Goal: Task Accomplishment & Management: Manage account settings

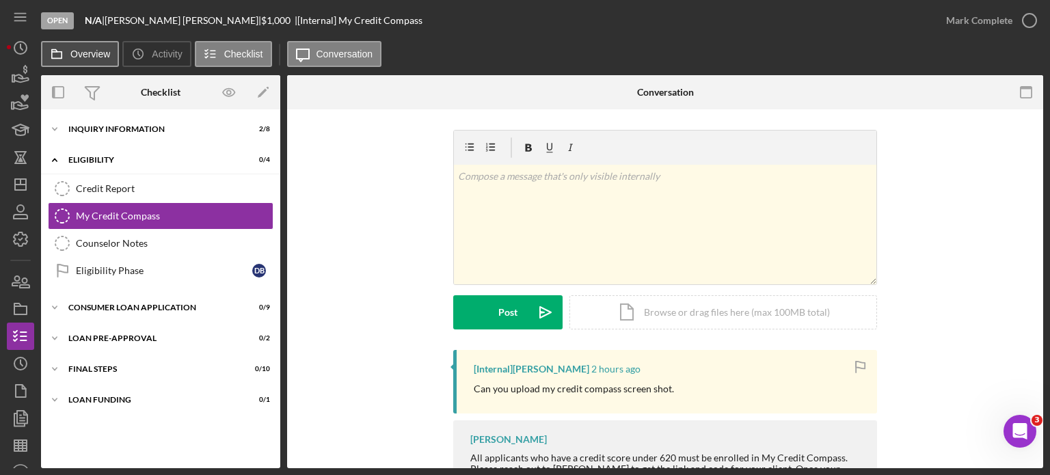
scroll to position [82, 0]
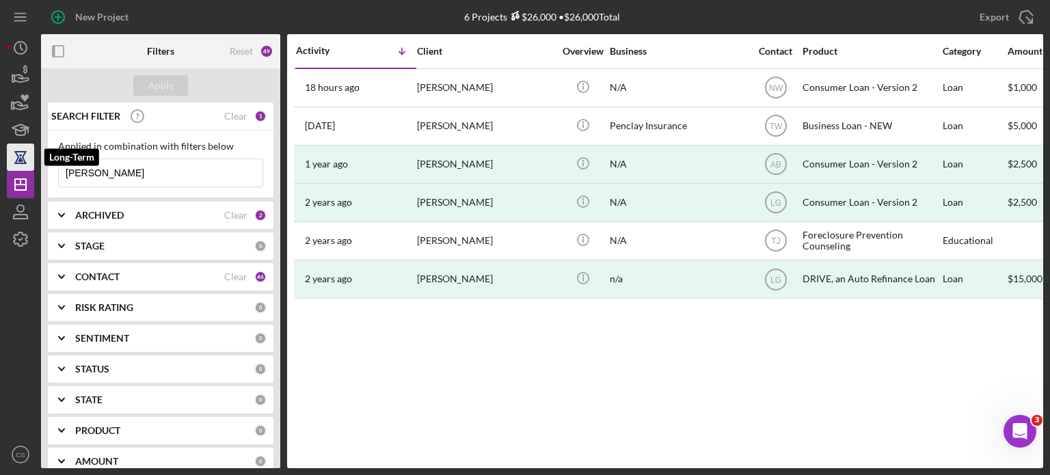
drag, startPoint x: 112, startPoint y: 166, endPoint x: 25, endPoint y: 167, distance: 87.5
click at [25, 168] on div "New Project 6 Projects $26,000 • $26,000 Total [PERSON_NAME] Export Icon/Export…" at bounding box center [525, 234] width 1037 height 468
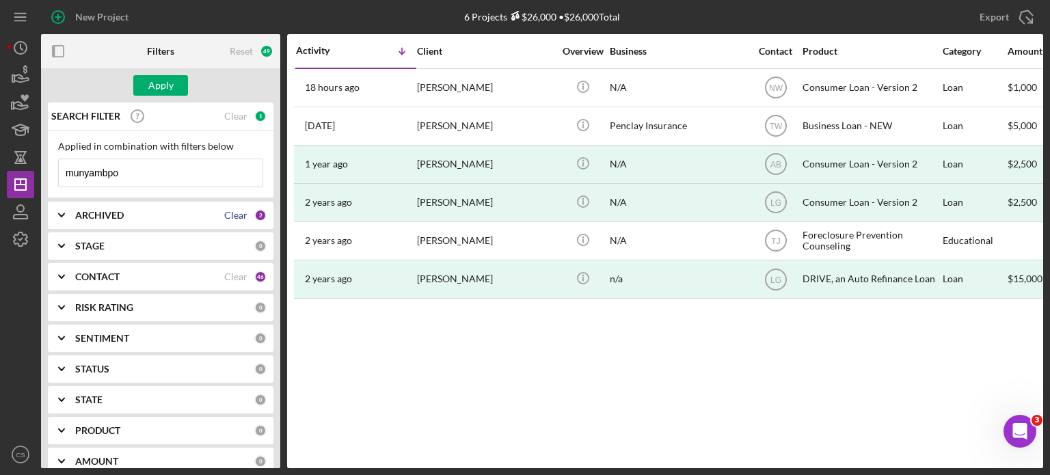
drag, startPoint x: 237, startPoint y: 215, endPoint x: 216, endPoint y: 243, distance: 35.3
click at [236, 215] on div "Clear" at bounding box center [235, 215] width 23 height 11
click at [230, 280] on div "Clear" at bounding box center [235, 276] width 23 height 11
click at [168, 89] on div "Apply" at bounding box center [160, 85] width 25 height 21
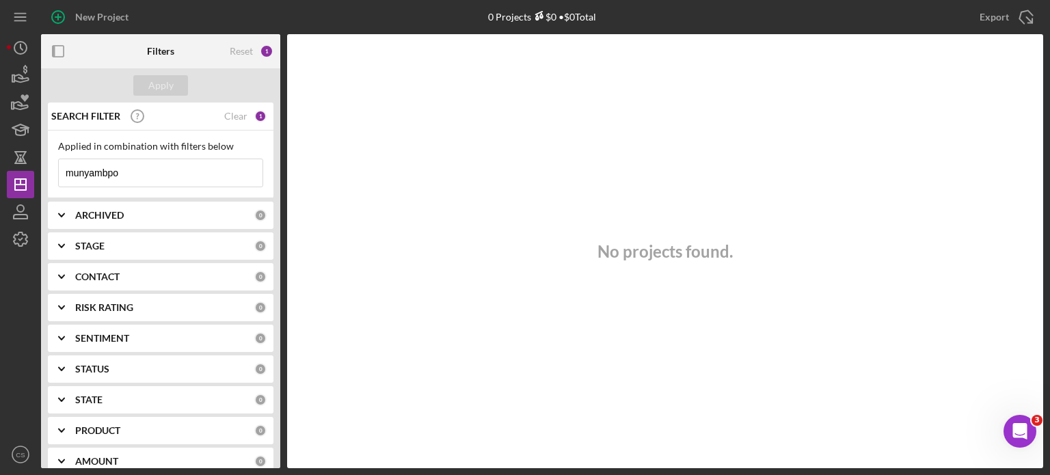
click at [142, 175] on input "munyambpo" at bounding box center [161, 172] width 204 height 27
type input "munyambo"
click at [254, 213] on div "0" at bounding box center [260, 215] width 12 height 12
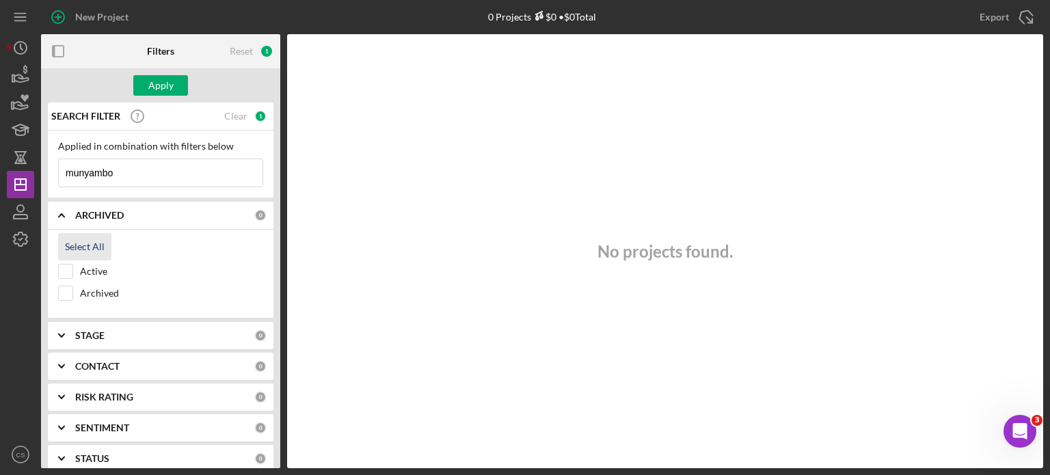
click at [77, 246] on div "Select All" at bounding box center [85, 246] width 40 height 27
checkbox input "true"
click at [257, 369] on div "0" at bounding box center [260, 366] width 12 height 12
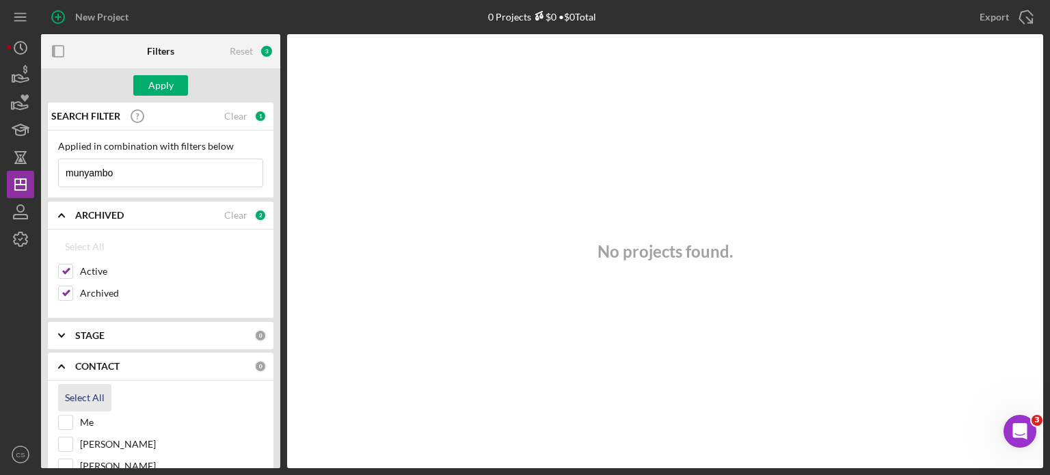
click at [94, 393] on div "Select All" at bounding box center [85, 397] width 40 height 27
checkbox input "true"
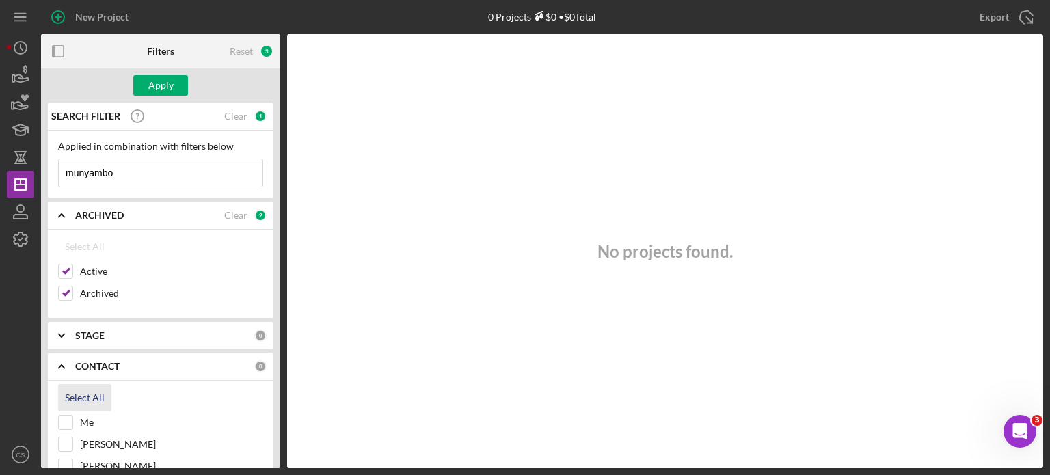
checkbox input "true"
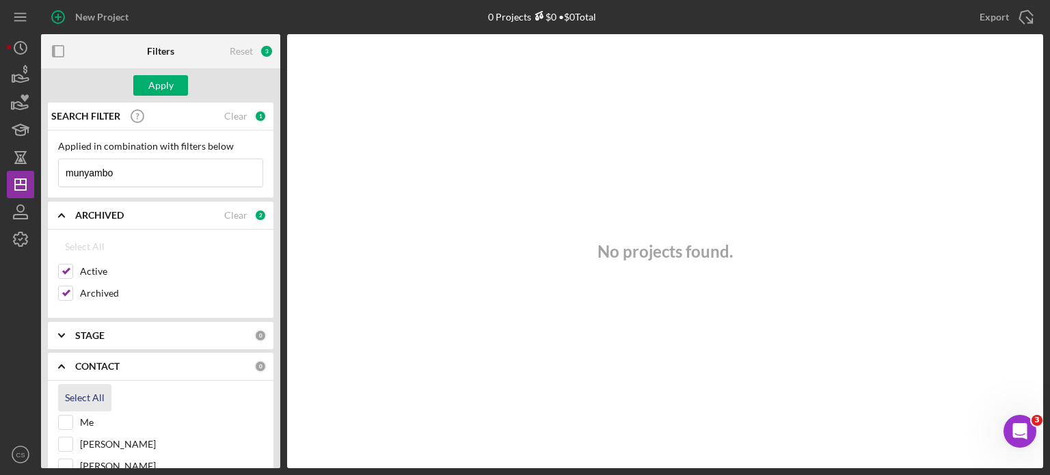
checkbox input "true"
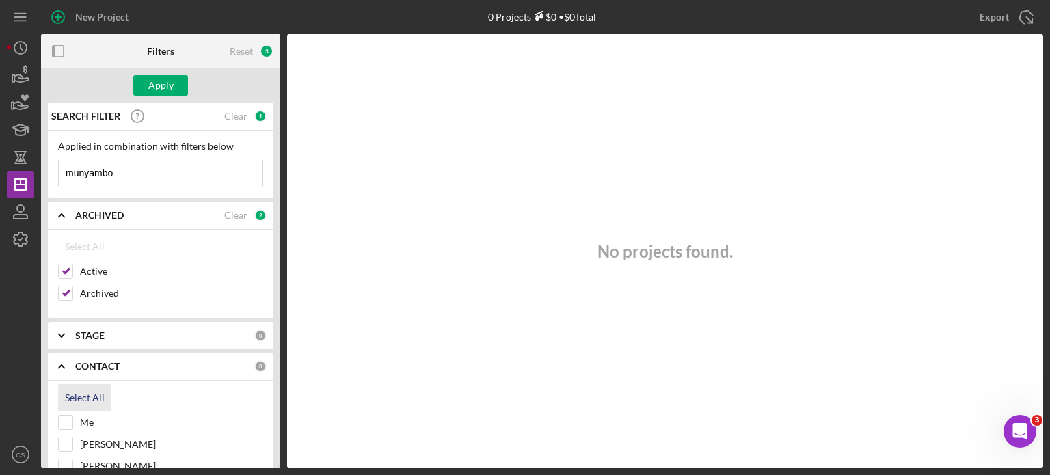
checkbox input "true"
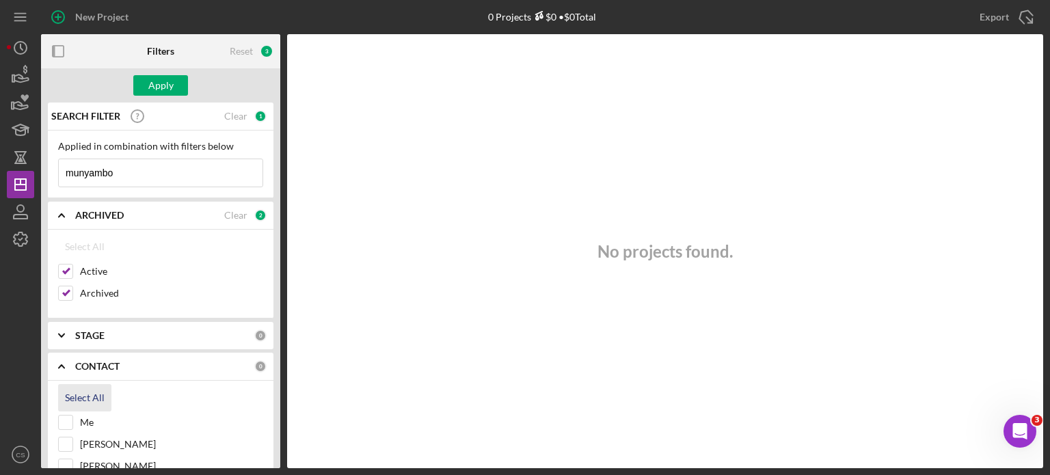
checkbox input "true"
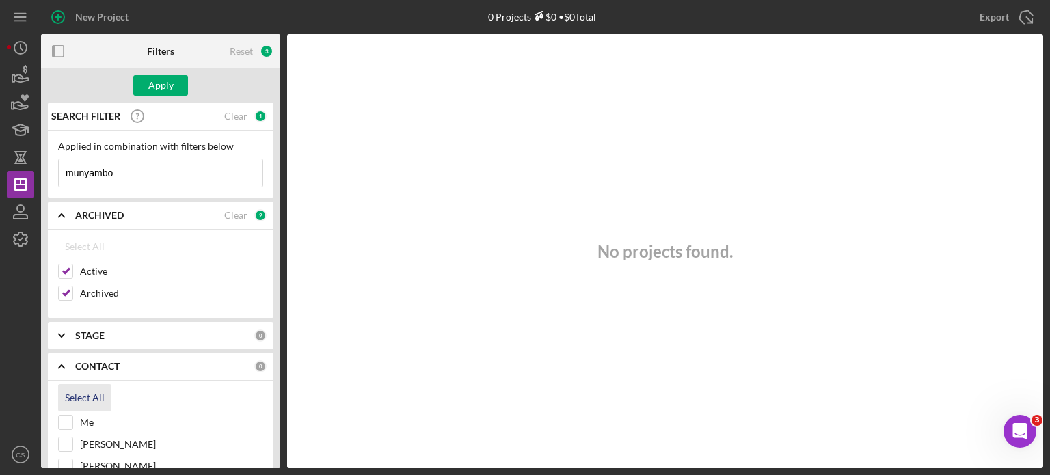
checkbox input "true"
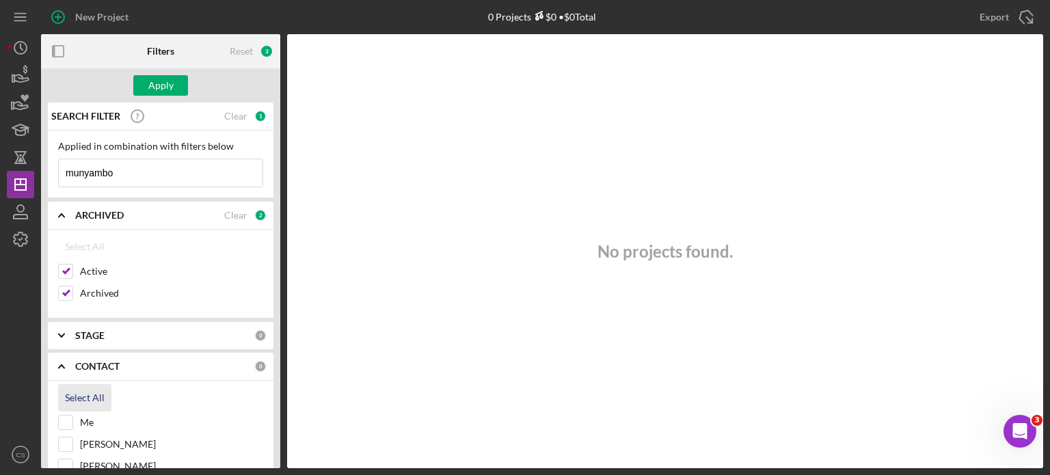
checkbox input "true"
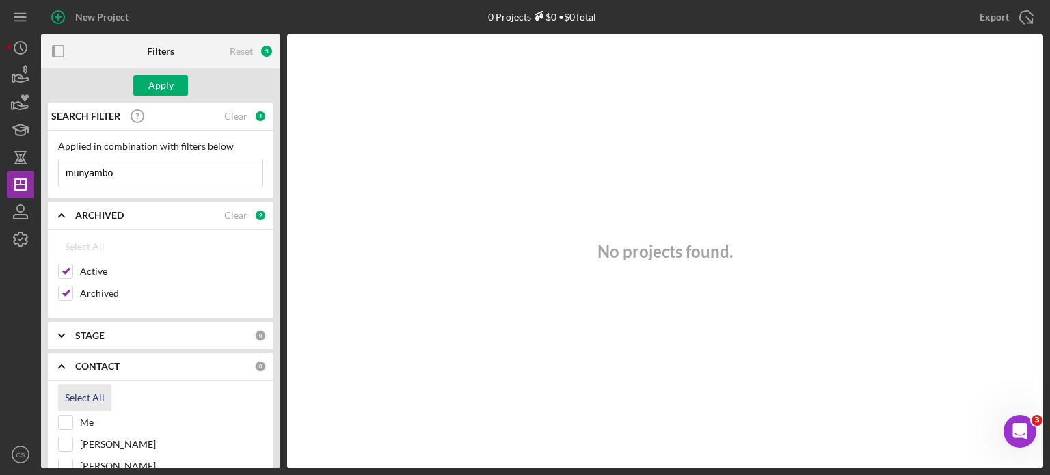
checkbox input "true"
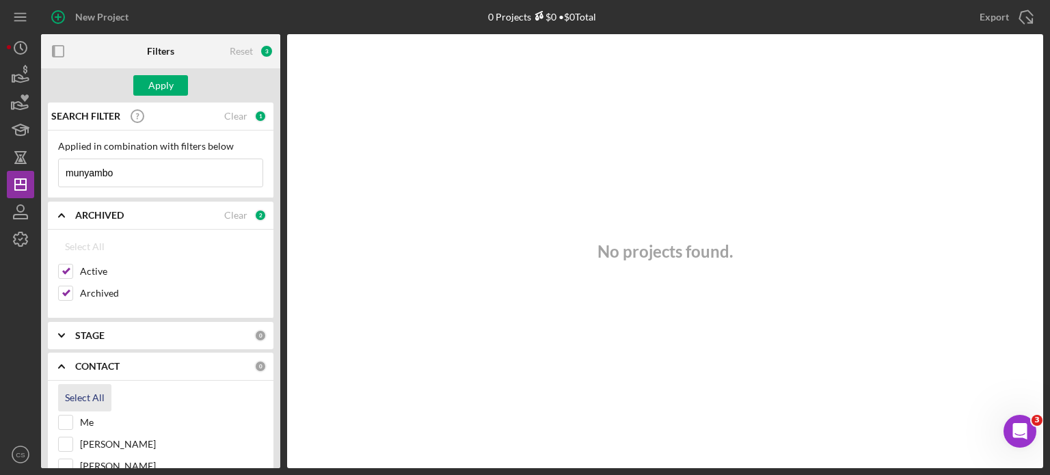
checkbox input "true"
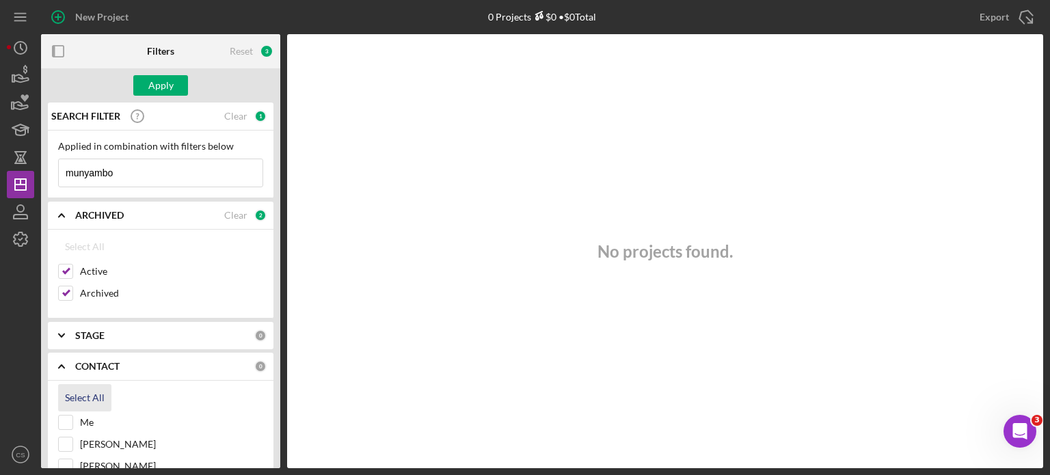
checkbox input "true"
click at [162, 90] on div "Apply" at bounding box center [160, 85] width 25 height 21
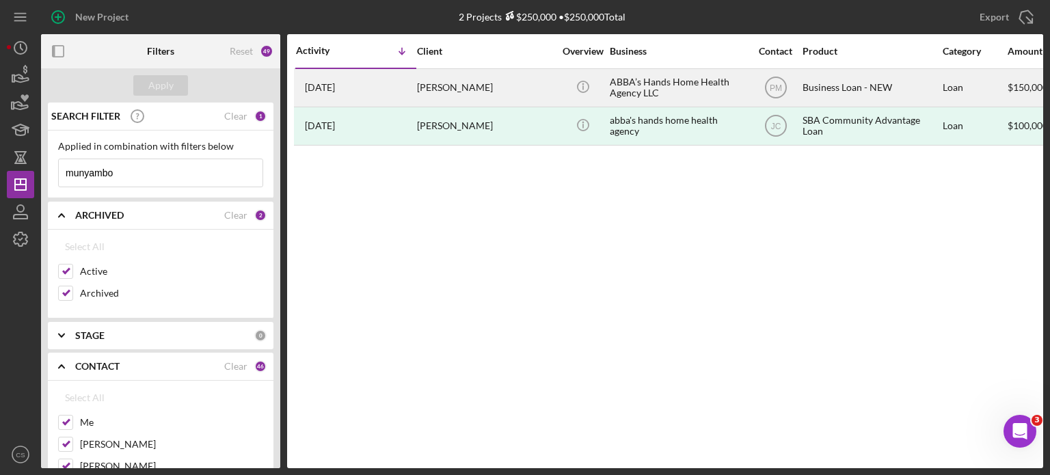
click at [317, 85] on time "[DATE]" at bounding box center [320, 87] width 30 height 11
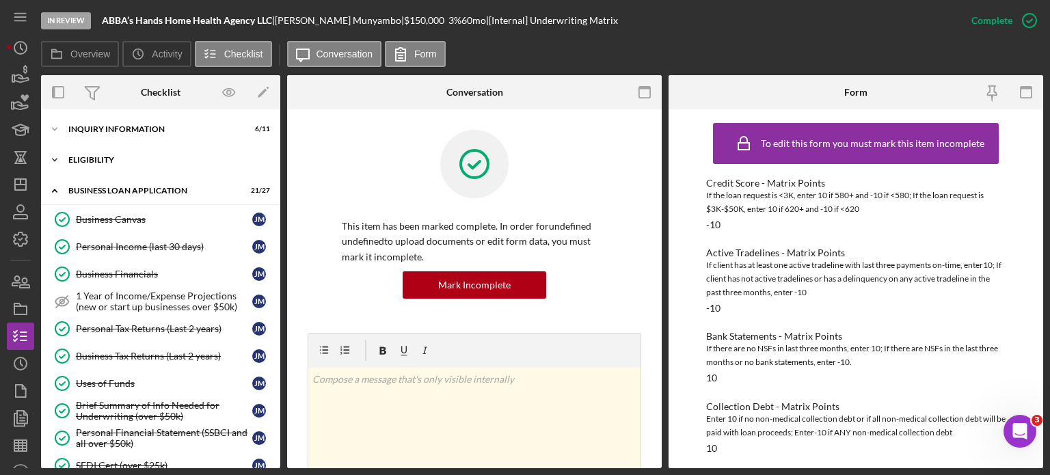
click at [55, 162] on icon "Icon/Expander" at bounding box center [54, 159] width 27 height 27
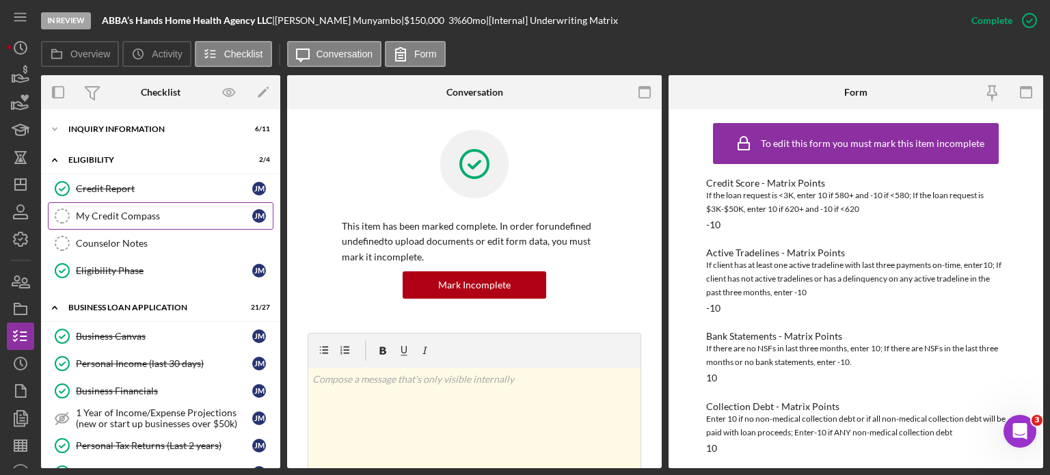
click at [102, 209] on link "My Credit Compass My Credit Compass [PERSON_NAME]" at bounding box center [161, 215] width 226 height 27
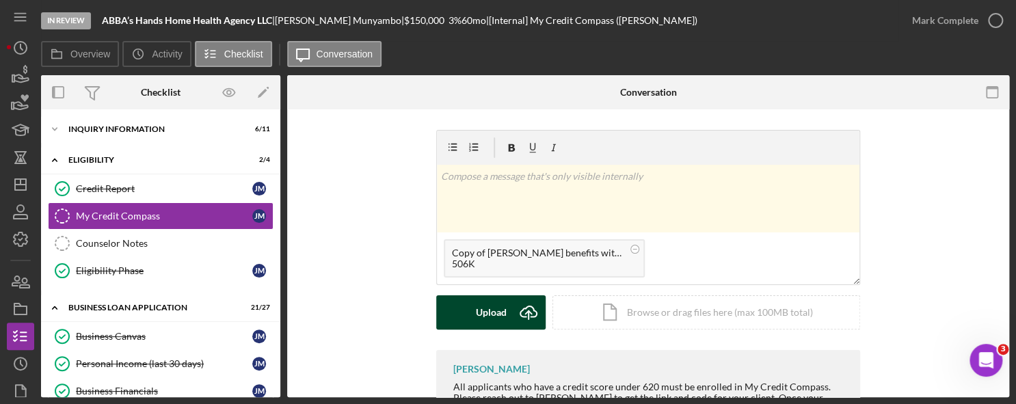
click at [529, 308] on icon "Icon/Upload" at bounding box center [529, 312] width 34 height 34
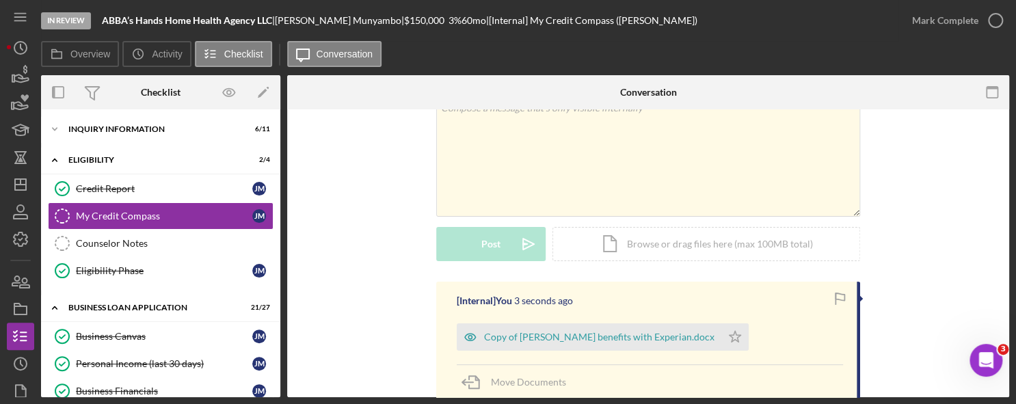
scroll to position [137, 0]
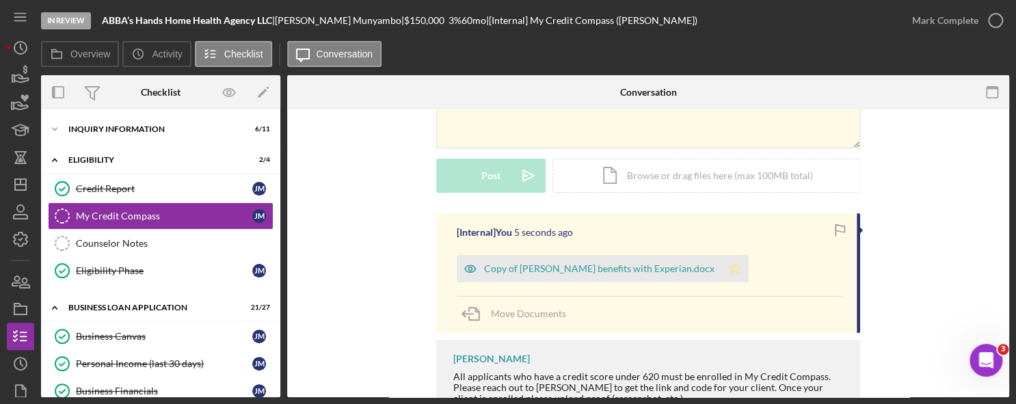
click at [721, 267] on icon "Icon/Star" at bounding box center [734, 268] width 27 height 27
click at [993, 21] on icon "button" at bounding box center [996, 20] width 34 height 34
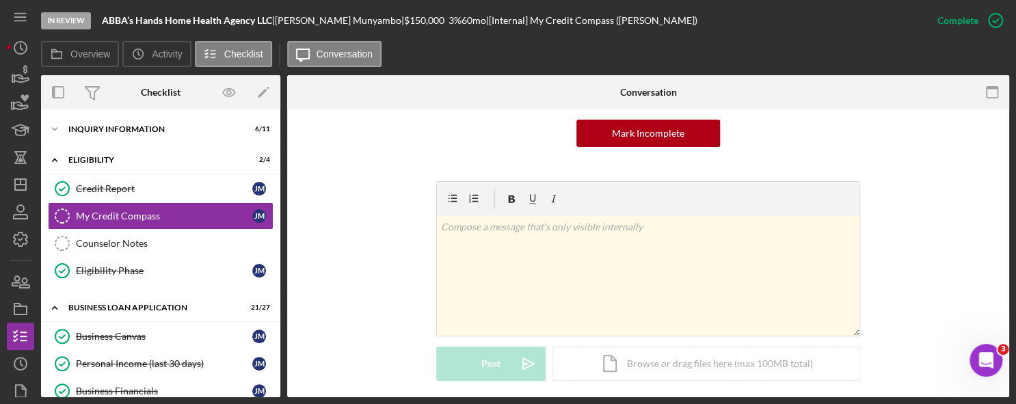
scroll to position [325, 0]
